Goal: Check status: Check status

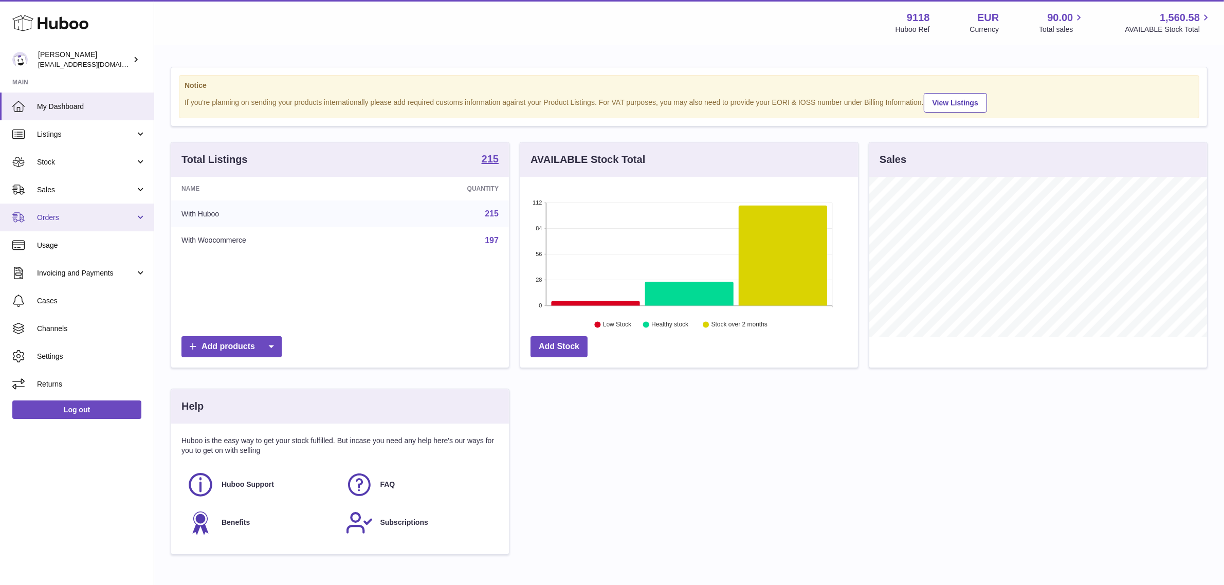
scroll to position [160, 338]
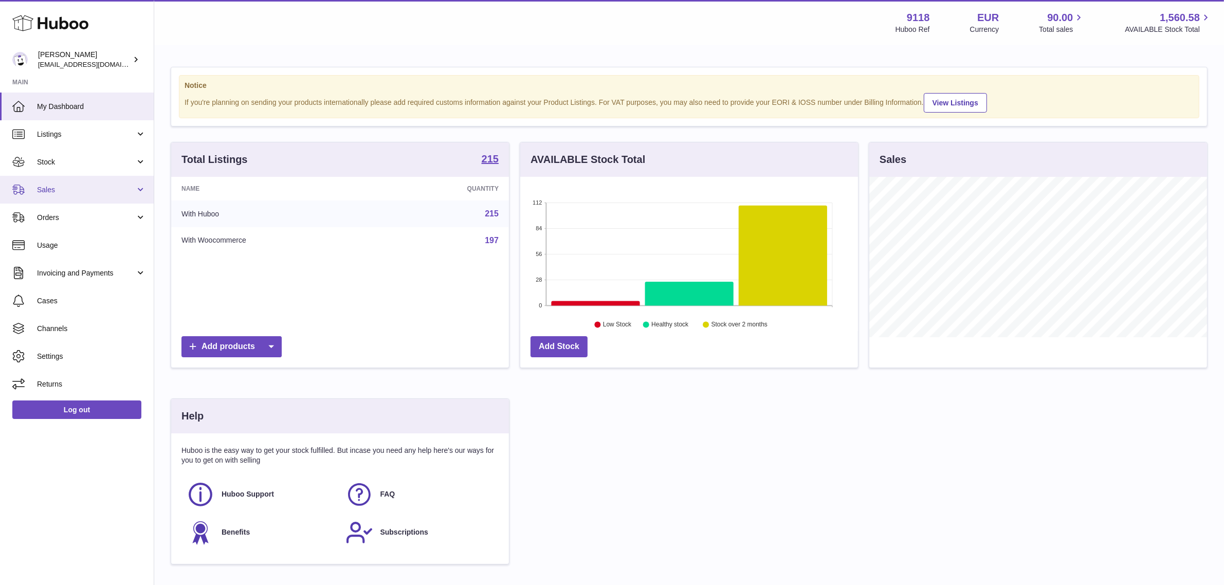
click at [120, 186] on span "Sales" at bounding box center [86, 190] width 98 height 10
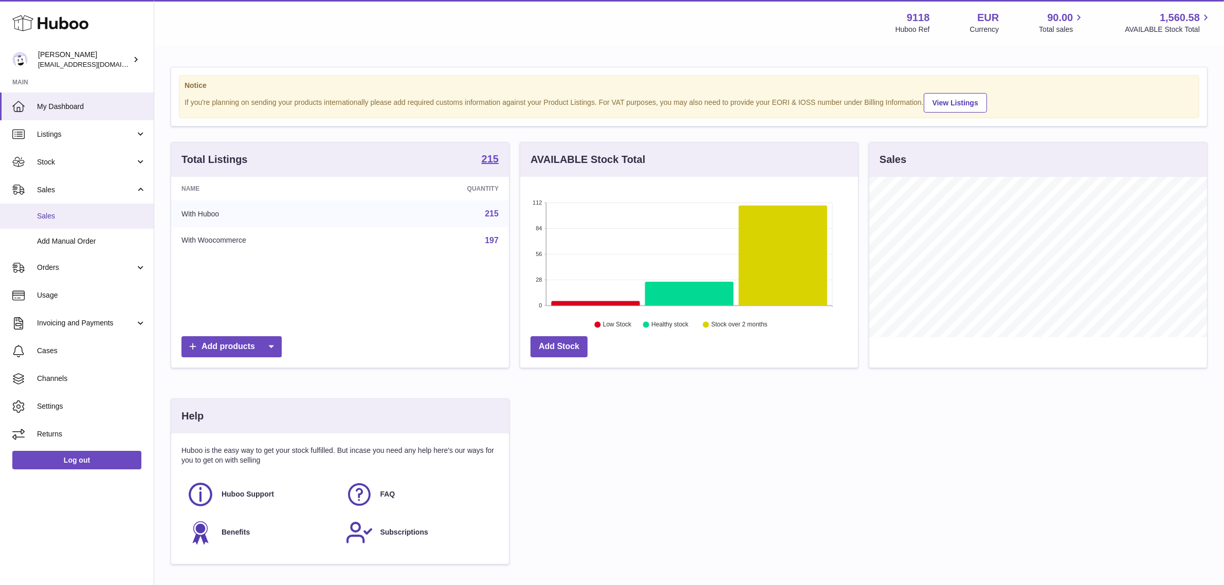
click at [68, 217] on span "Sales" at bounding box center [91, 216] width 109 height 10
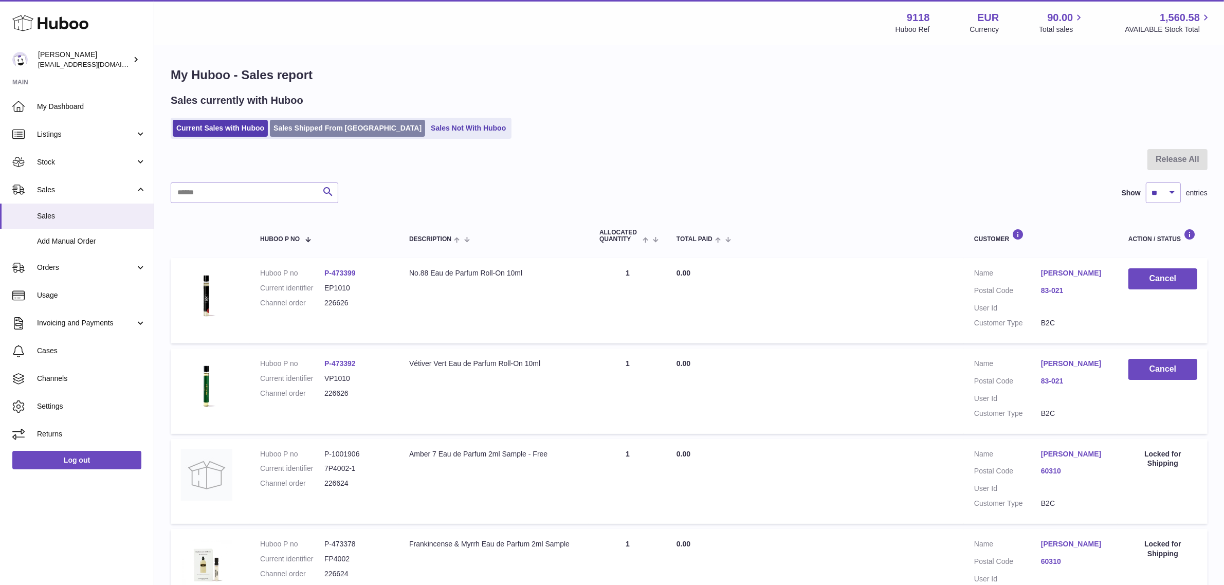
click at [320, 127] on link "Sales Shipped From [GEOGRAPHIC_DATA]" at bounding box center [347, 128] width 155 height 17
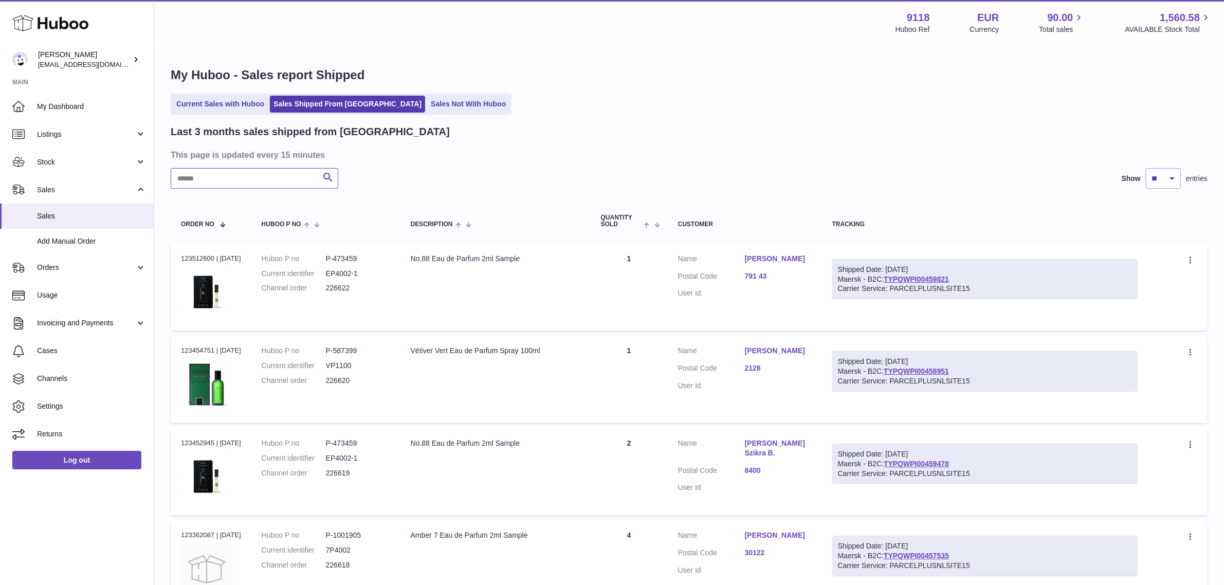
click at [224, 174] on input "text" at bounding box center [255, 178] width 168 height 21
paste input "********"
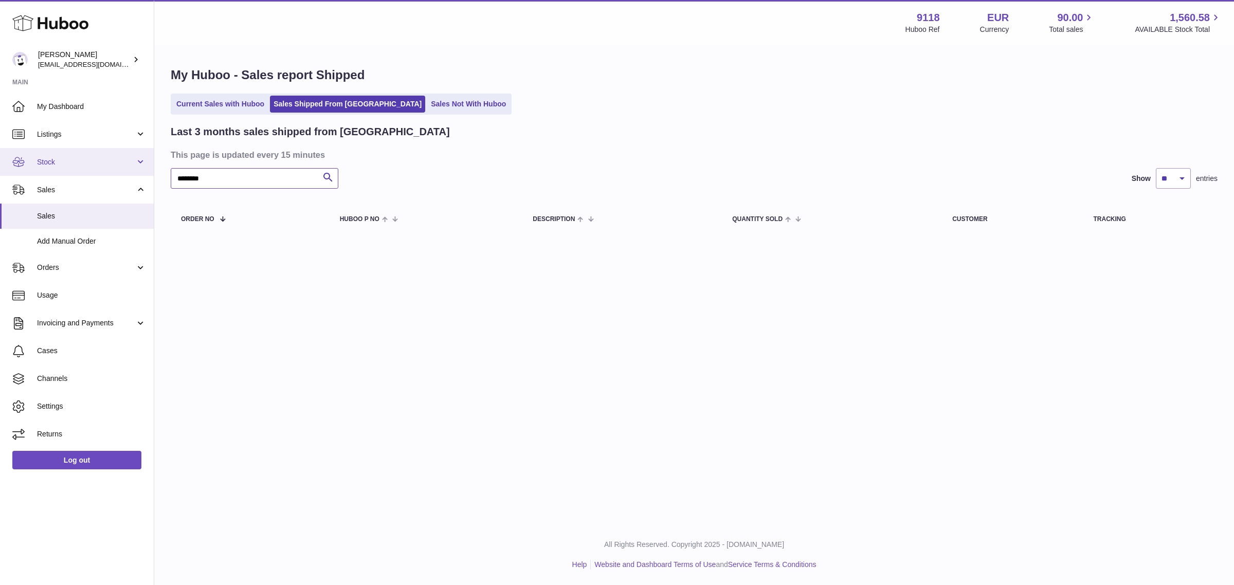
drag, startPoint x: 220, startPoint y: 176, endPoint x: 150, endPoint y: 174, distance: 70.5
click at [150, 174] on div "Huboo Freddie Sawkins internalAdmin-9118@internal.huboo.com Main My Dashboard L…" at bounding box center [617, 292] width 1234 height 585
paste input "text"
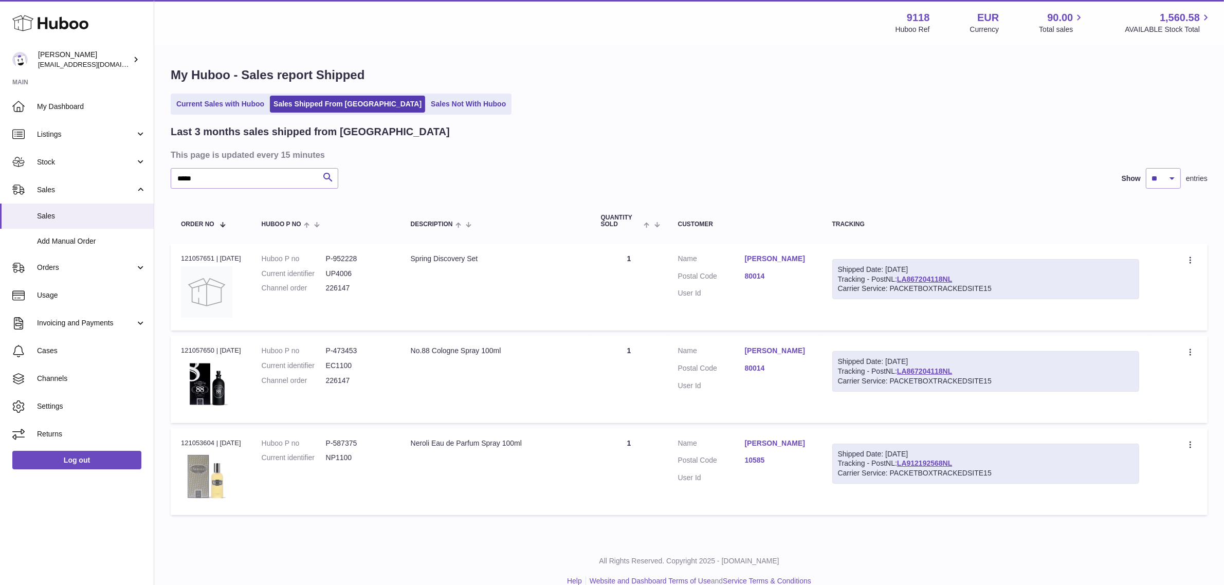
drag, startPoint x: 965, startPoint y: 278, endPoint x: 905, endPoint y: 278, distance: 59.6
click at [905, 278] on div "Shipped Date: 15th Jul 2025 Tracking - PostNL: LA867204118NL Carrier Service: P…" at bounding box center [985, 279] width 307 height 41
copy div "LA867204118NL"
click at [1036, 259] on div "Shipped Date: 15th Jul 2025 Tracking - PostNL: LA867204118NL Carrier Service: P…" at bounding box center [985, 279] width 307 height 41
click at [227, 388] on img at bounding box center [206, 384] width 51 height 51
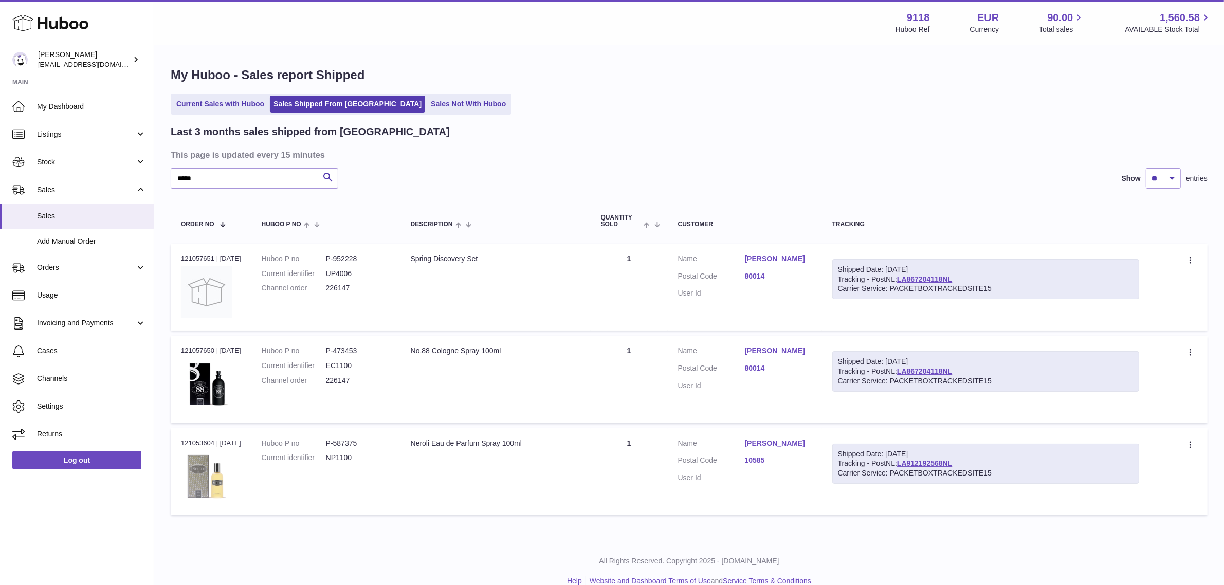
click at [758, 365] on link "80014" at bounding box center [778, 368] width 67 height 10
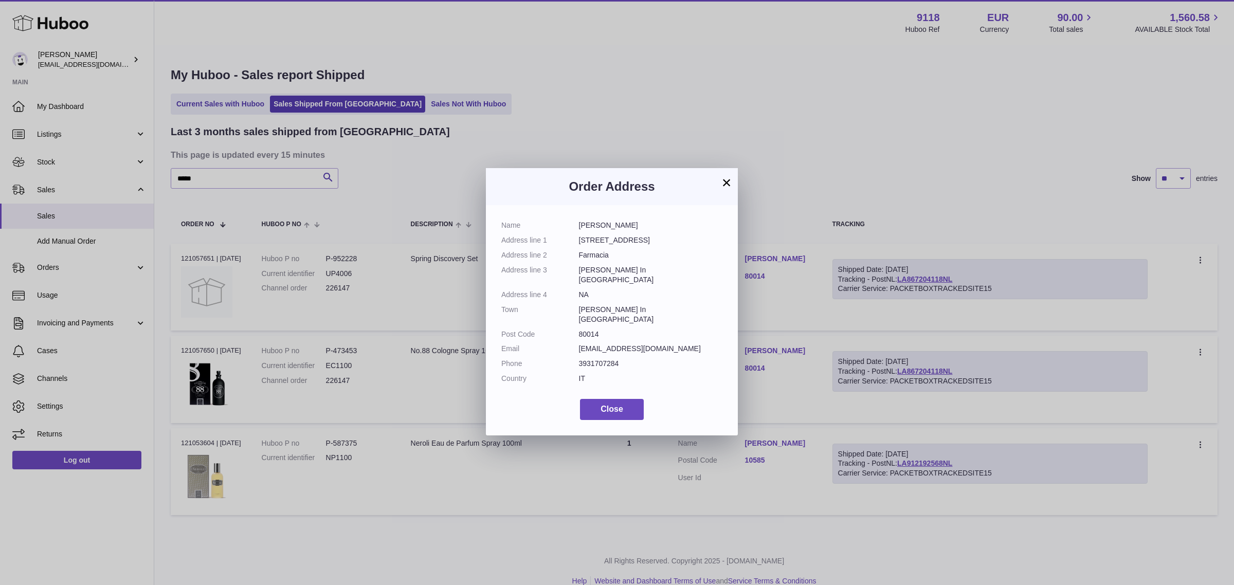
click at [726, 177] on button "×" at bounding box center [726, 182] width 12 height 12
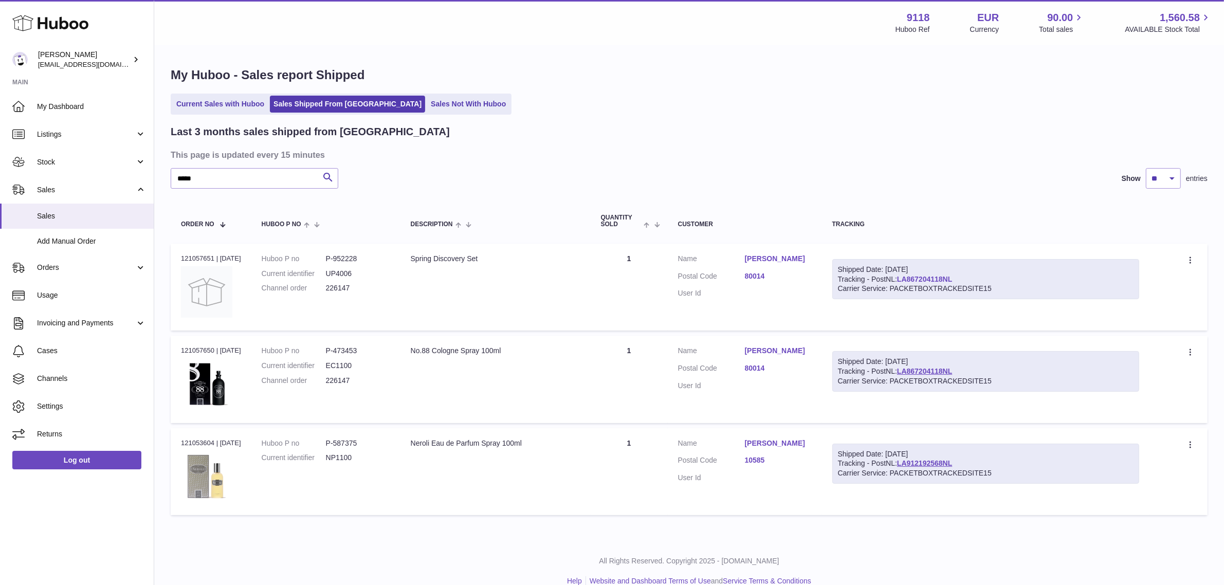
click at [942, 278] on link "LA867204118NL" at bounding box center [924, 279] width 55 height 8
click at [939, 464] on link "LA912192568NL" at bounding box center [924, 463] width 55 height 8
drag, startPoint x: 209, startPoint y: 176, endPoint x: 177, endPoint y: 179, distance: 32.0
click at [175, 179] on input "*****" at bounding box center [255, 178] width 168 height 21
paste input "*"
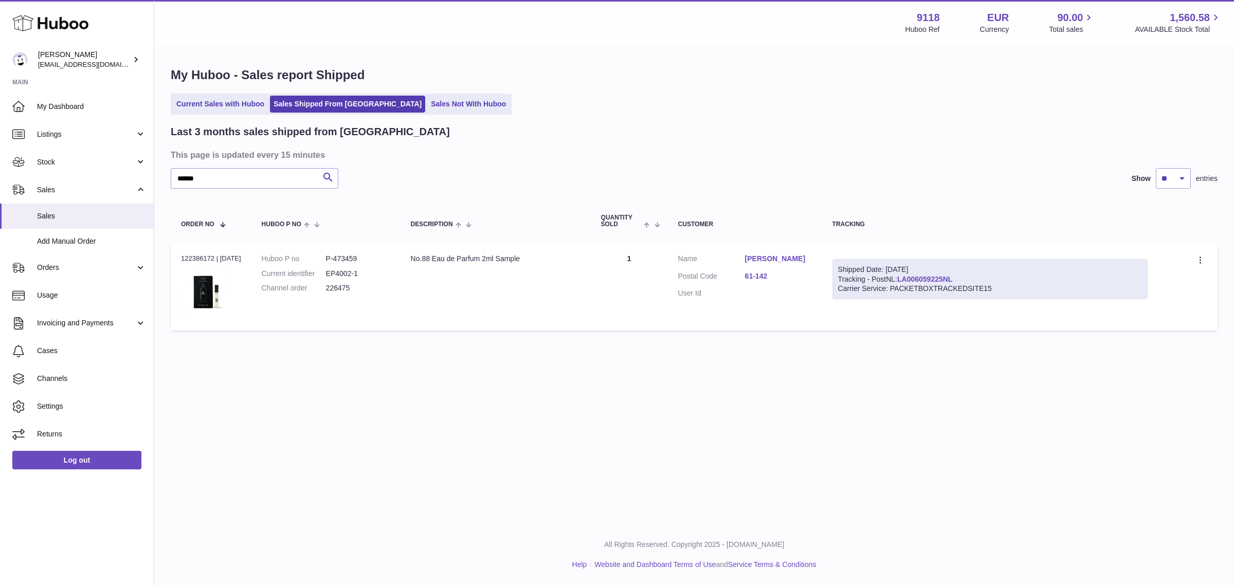
click at [952, 278] on link "LA006059225NL" at bounding box center [924, 279] width 55 height 8
drag, startPoint x: 983, startPoint y: 281, endPoint x: 907, endPoint y: 279, distance: 75.1
click at [907, 279] on div "Shipped Date: 6th Aug 2025 Tracking - PostNL: LA006059225NL Carrier Service: PA…" at bounding box center [990, 279] width 316 height 41
copy link "LA006059225NL"
drag, startPoint x: 206, startPoint y: 179, endPoint x: 117, endPoint y: 175, distance: 88.5
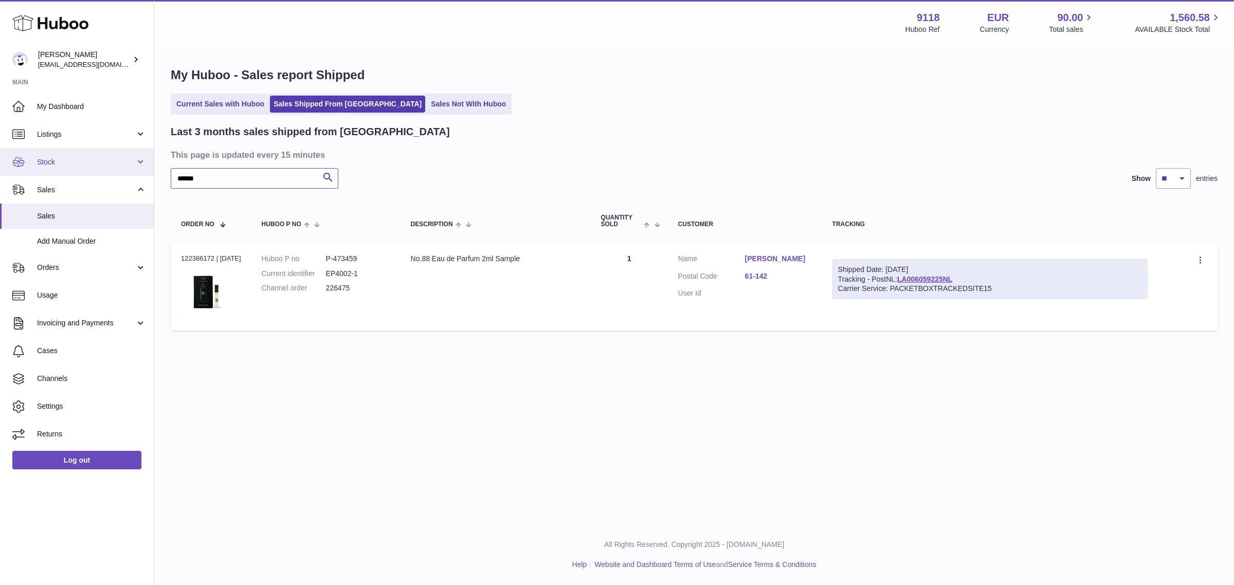
click at [115, 176] on div "Huboo Freddie Sawkins internalAdmin-9118@internal.huboo.com Main My Dashboard L…" at bounding box center [617, 292] width 1234 height 585
paste input "text"
drag, startPoint x: 975, startPoint y: 278, endPoint x: 908, endPoint y: 282, distance: 66.4
click at [908, 282] on div "Shipped Date: 4th Aug 2025 Tracking - PostNL: LA349642873NL Carrier Service: PA…" at bounding box center [990, 279] width 316 height 41
copy link "LA349642873NL"
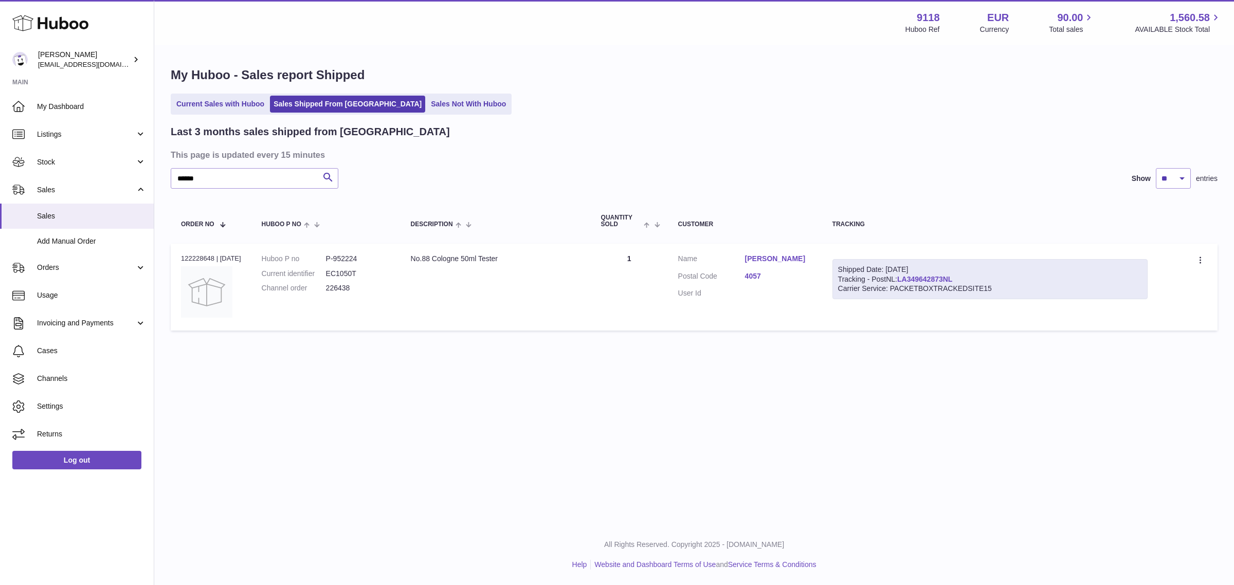
click at [941, 279] on link "LA349642873NL" at bounding box center [924, 279] width 55 height 8
drag, startPoint x: 206, startPoint y: 183, endPoint x: 161, endPoint y: 173, distance: 45.7
click at [161, 173] on div "My Huboo - Sales report Shipped Current Sales with Huboo Sales Shipped From Hub…" at bounding box center [694, 201] width 1080 height 310
paste input "text"
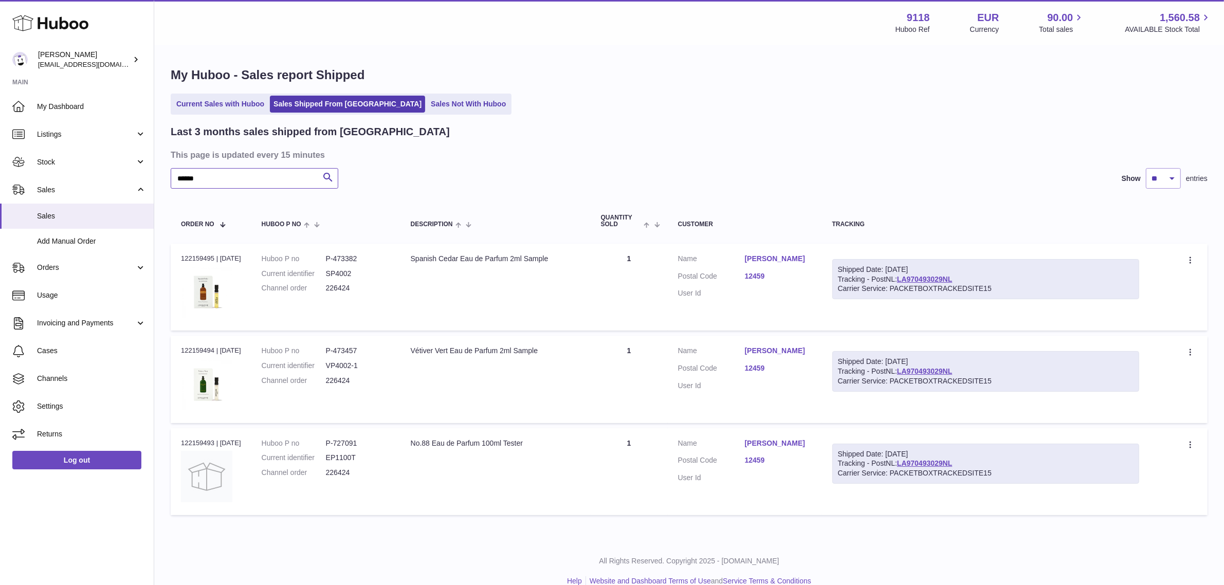
type input "******"
click at [973, 276] on div "Shipped Date: 5th Aug 2025 Tracking - PostNL: LA970493029NL Carrier Service: PA…" at bounding box center [985, 279] width 307 height 41
click at [972, 277] on div "Shipped Date: 5th Aug 2025 Tracking - PostNL: LA970493029NL Carrier Service: PA…" at bounding box center [985, 279] width 307 height 41
drag, startPoint x: 972, startPoint y: 277, endPoint x: 911, endPoint y: 281, distance: 61.4
click at [911, 281] on div "Shipped Date: 5th Aug 2025 Tracking - PostNL: LA970493029NL Carrier Service: PA…" at bounding box center [985, 279] width 307 height 41
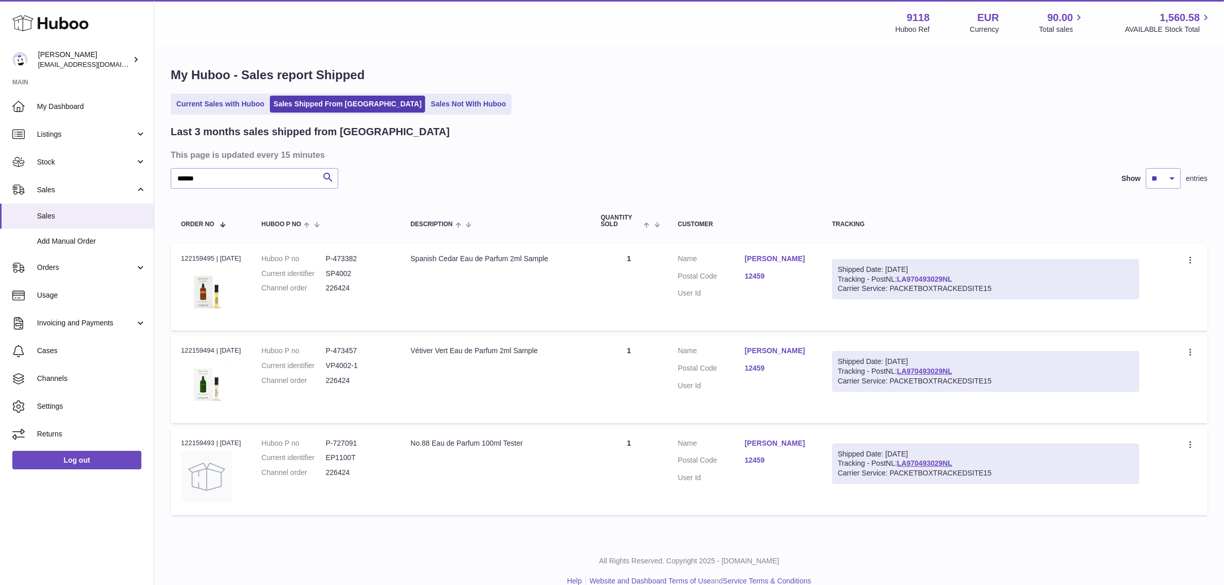
copy link "LA970493029NL"
click at [952, 279] on link "LA970493029NL" at bounding box center [924, 279] width 55 height 8
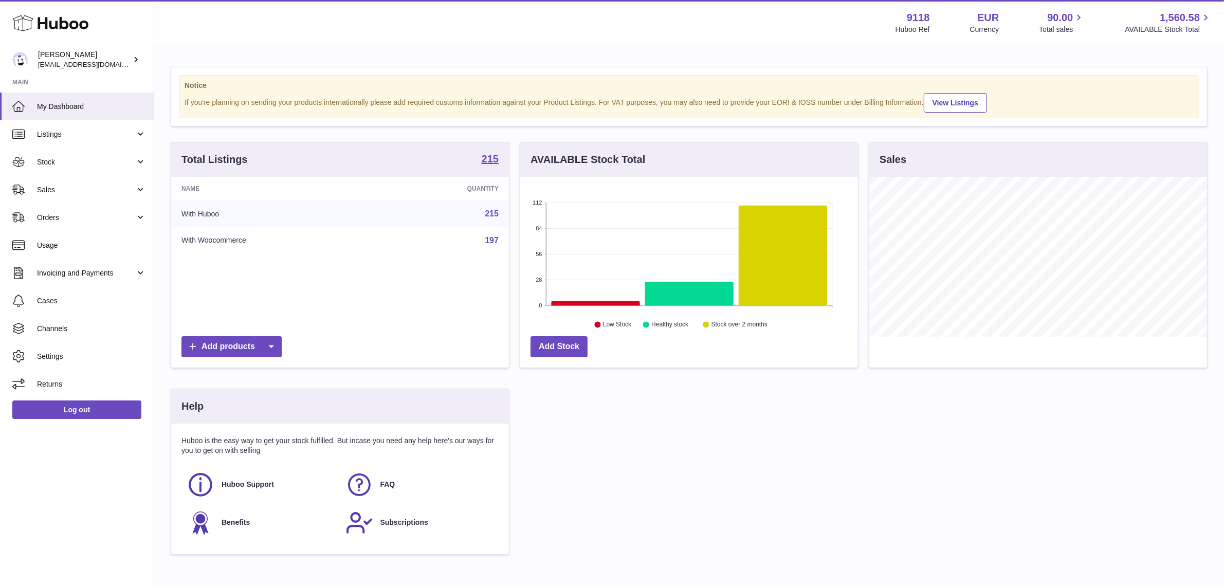
scroll to position [160, 338]
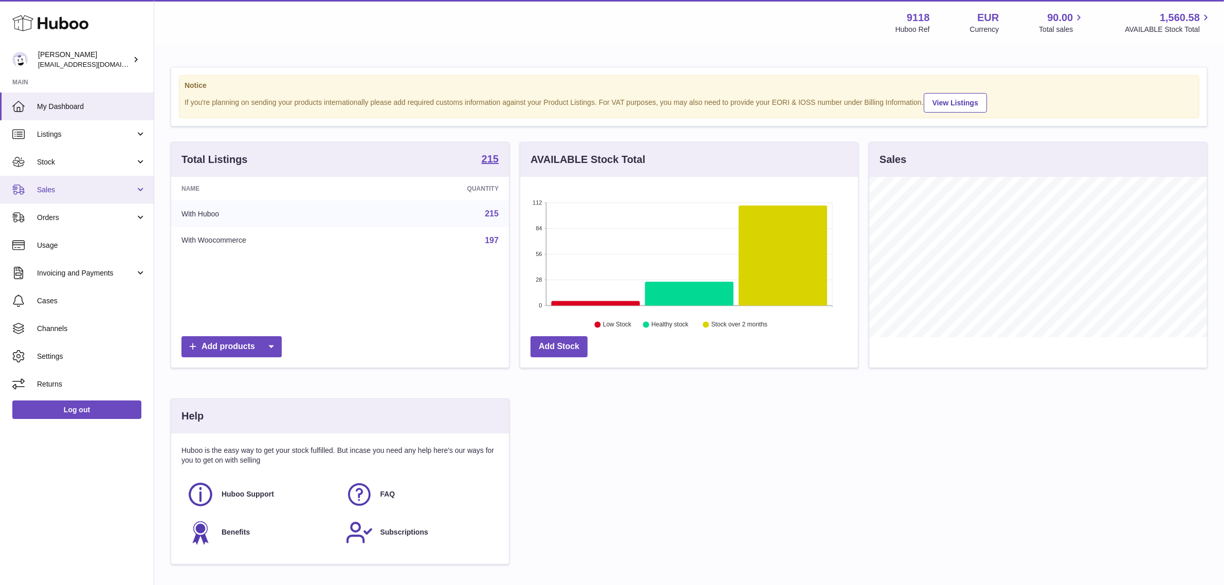
click at [137, 194] on link "Sales" at bounding box center [77, 190] width 154 height 28
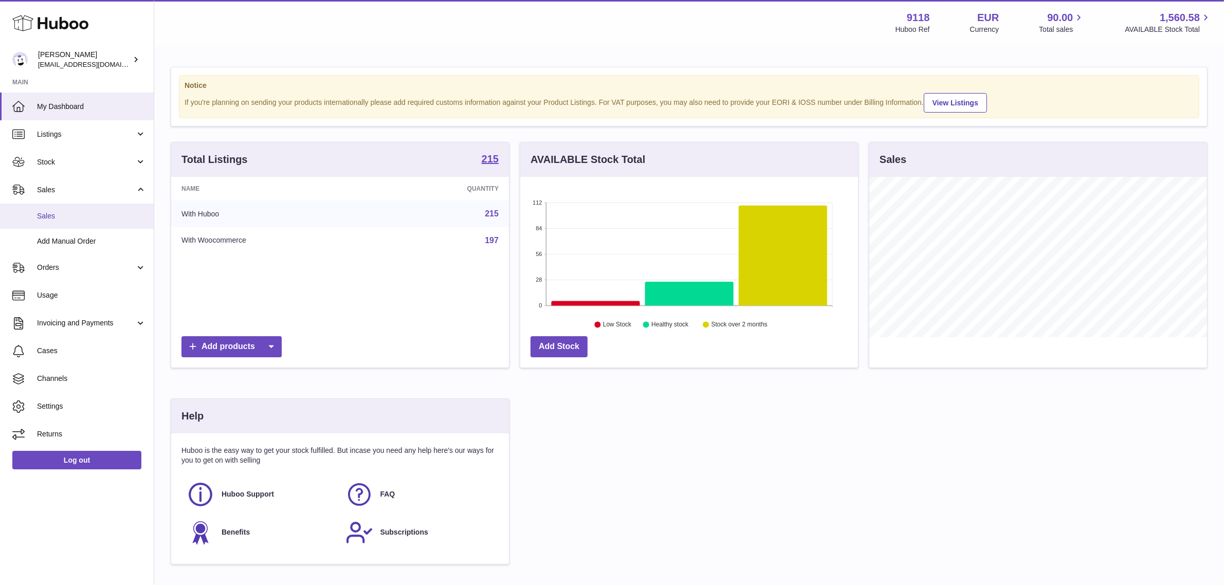
click at [103, 219] on span "Sales" at bounding box center [91, 216] width 109 height 10
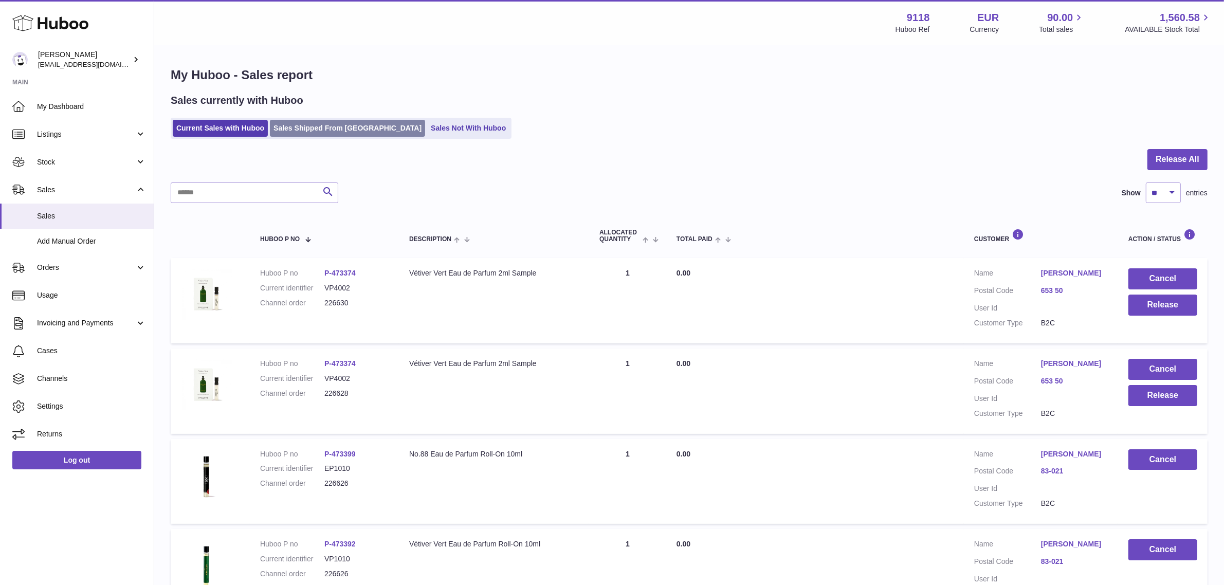
click at [346, 134] on link "Sales Shipped From [GEOGRAPHIC_DATA]" at bounding box center [347, 128] width 155 height 17
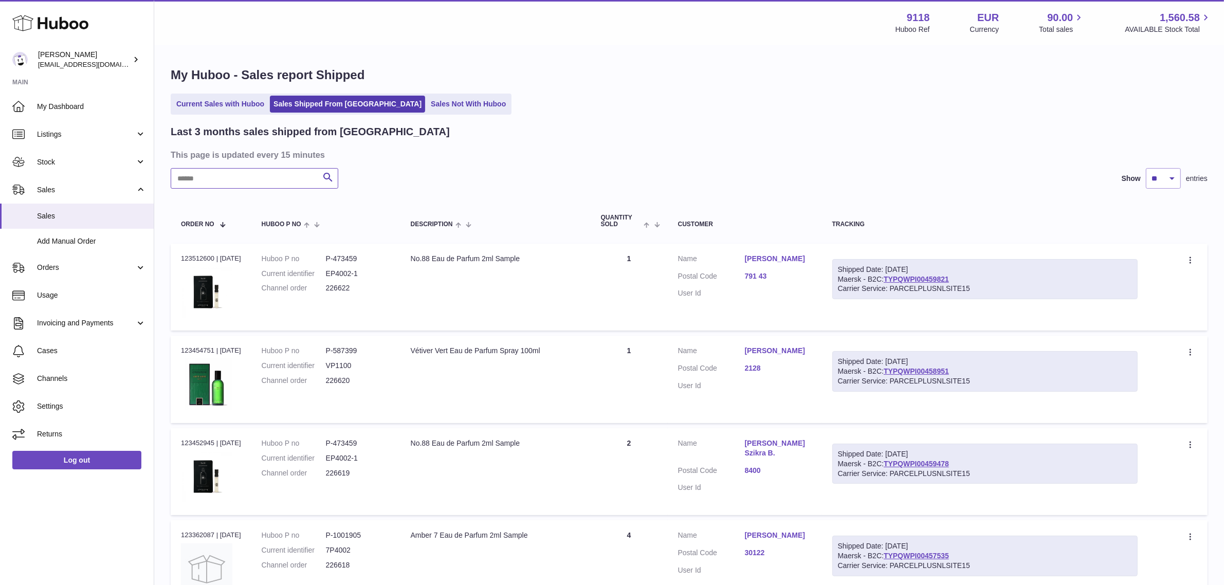
click at [263, 184] on input "text" at bounding box center [255, 178] width 168 height 21
paste input "**********"
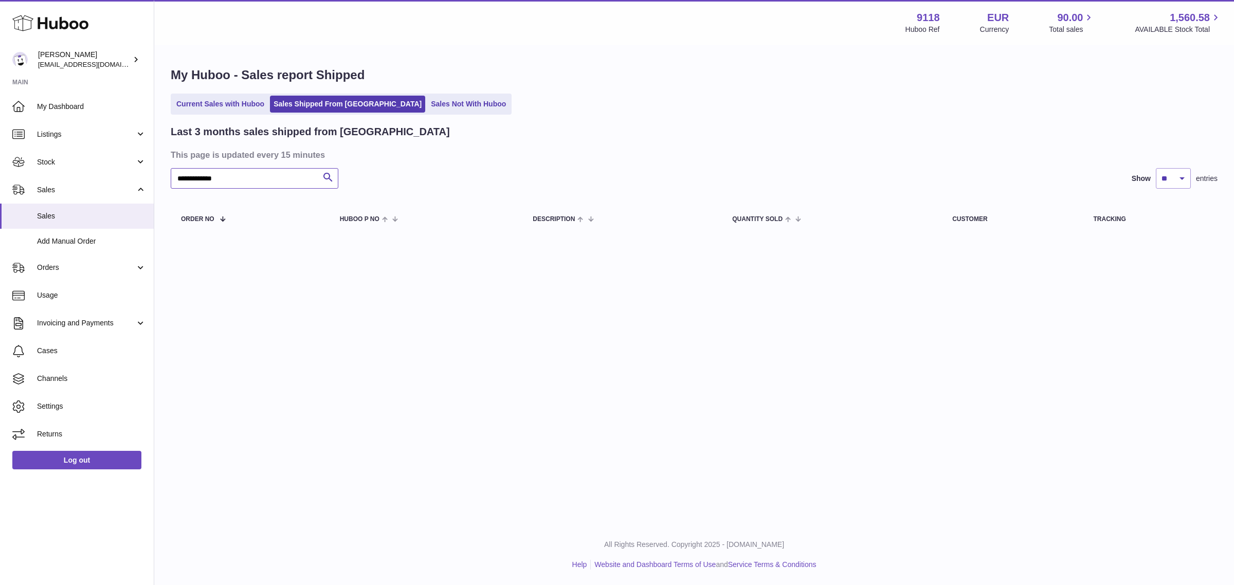
drag, startPoint x: 195, startPoint y: 177, endPoint x: 299, endPoint y: 180, distance: 103.4
click at [299, 180] on input "**********" at bounding box center [255, 178] width 168 height 21
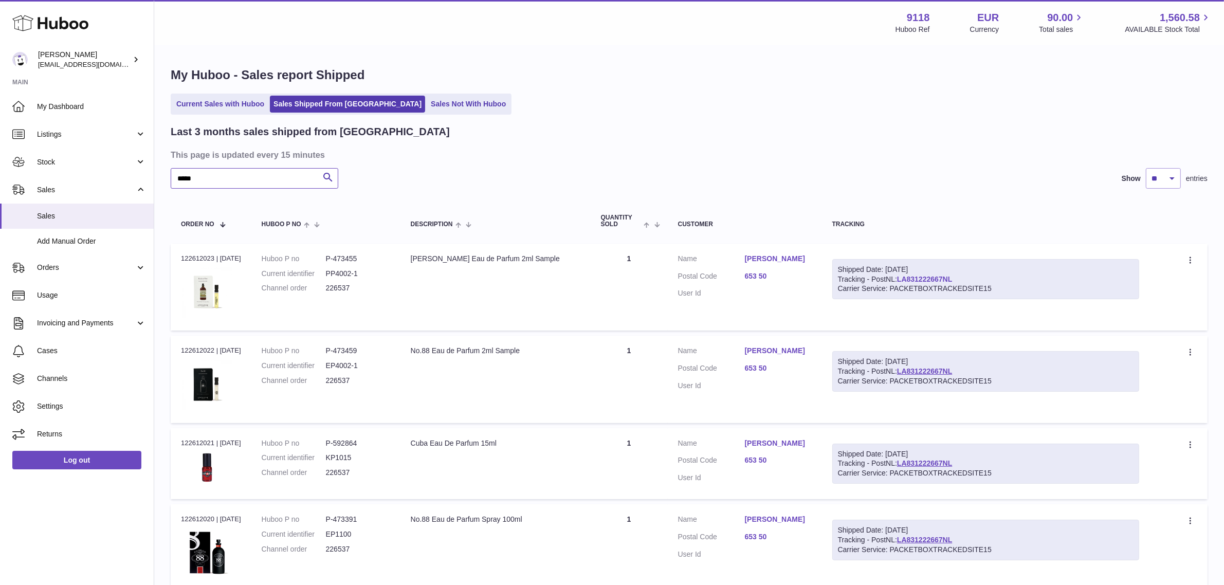
type input "****"
drag, startPoint x: 927, startPoint y: 277, endPoint x: 960, endPoint y: 280, distance: 33.1
click at [919, 278] on div "Shipped Date: [DATE] Tracking - PostNL: LA831222667NL Carrier Service: PACKETBO…" at bounding box center [985, 279] width 307 height 41
drag, startPoint x: 988, startPoint y: 281, endPoint x: 968, endPoint y: 273, distance: 21.2
click at [986, 280] on div "Shipped Date: [DATE] Tracking - PostNL: LA831222667NL Carrier Service: PACKETBO…" at bounding box center [985, 279] width 307 height 41
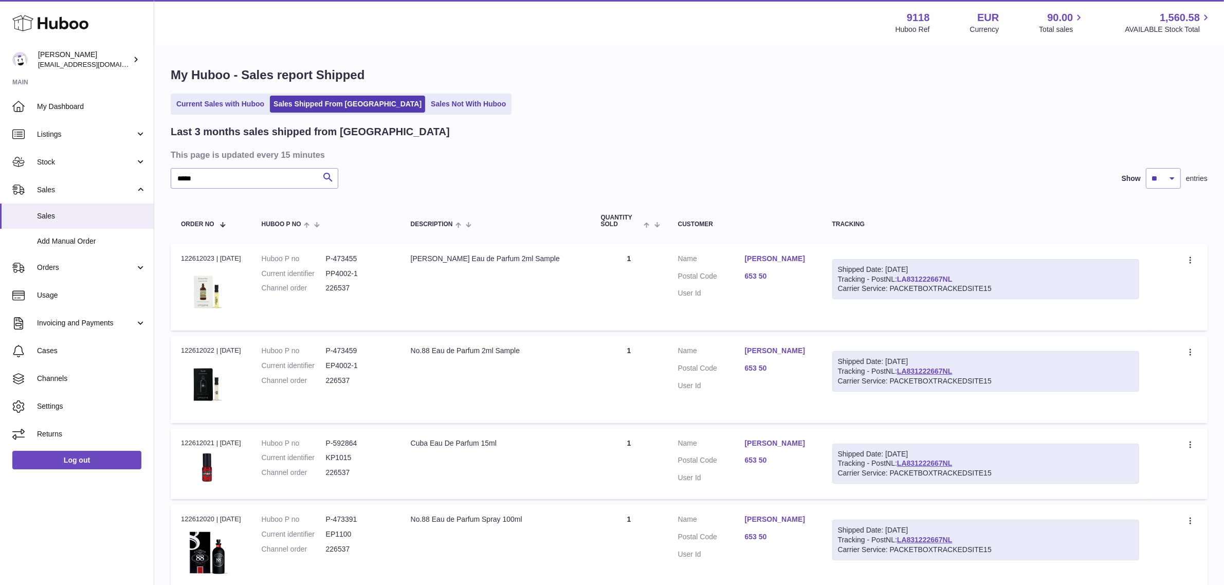
drag, startPoint x: 966, startPoint y: 275, endPoint x: 912, endPoint y: 278, distance: 54.1
click at [912, 278] on div "Shipped Date: [DATE] Tracking - PostNL: LA831222667NL Carrier Service: PACKETBO…" at bounding box center [985, 279] width 307 height 41
click at [998, 278] on div "Shipped Date: [DATE] Tracking - PostNL: LA831222667NL Carrier Service: PACKETBO…" at bounding box center [985, 279] width 307 height 41
click at [952, 279] on link "LA831222667NL" at bounding box center [924, 279] width 55 height 8
click at [335, 288] on dd "226537" at bounding box center [358, 288] width 64 height 10
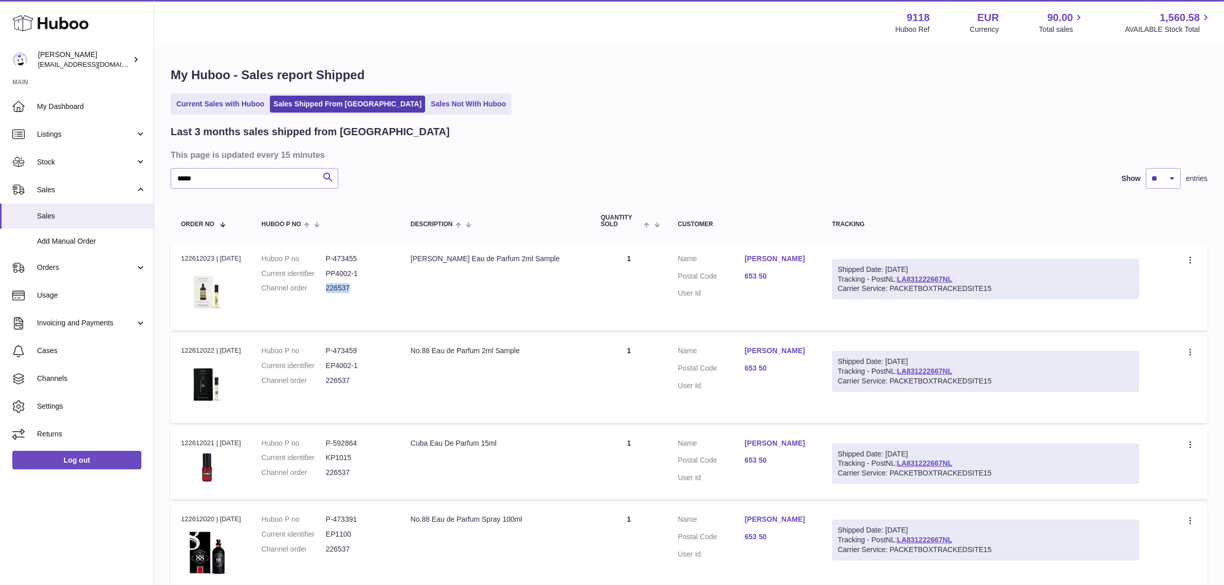
click at [335, 288] on dd "226537" at bounding box center [358, 288] width 64 height 10
copy dd "226537"
